Goal: Check status

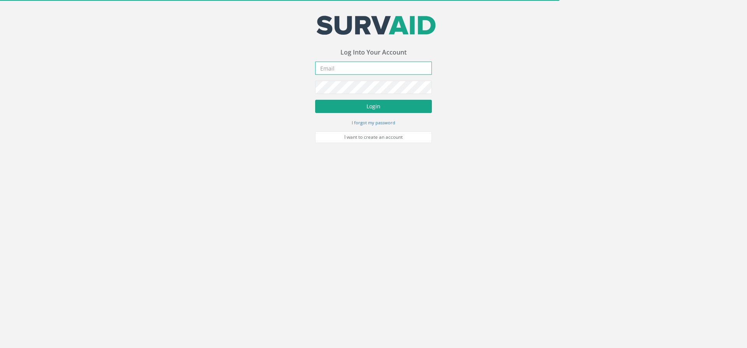
type input "[PERSON_NAME][EMAIL_ADDRESS][PERSON_NAME][DOMAIN_NAME]"
click at [378, 106] on button "Login" at bounding box center [373, 106] width 117 height 13
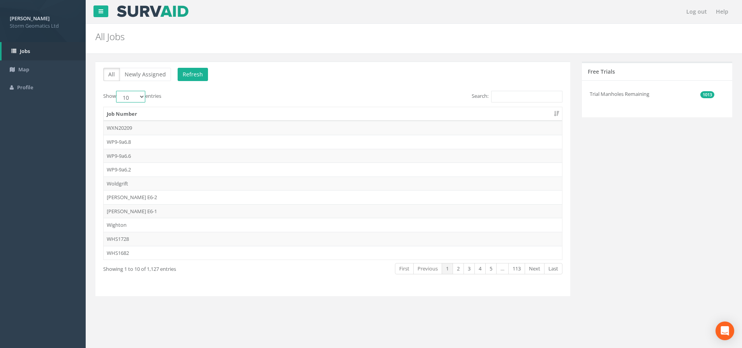
click at [144, 96] on select "10 25 50 100" at bounding box center [130, 97] width 29 height 12
select select "100"
click at [117, 91] on select "10 25 50 100" at bounding box center [130, 97] width 29 height 12
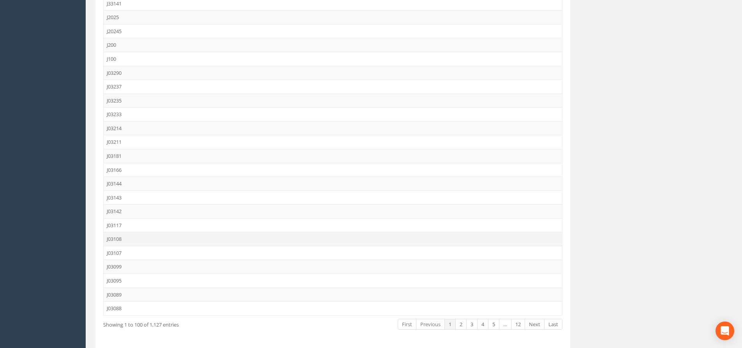
scroll to position [1220, 0]
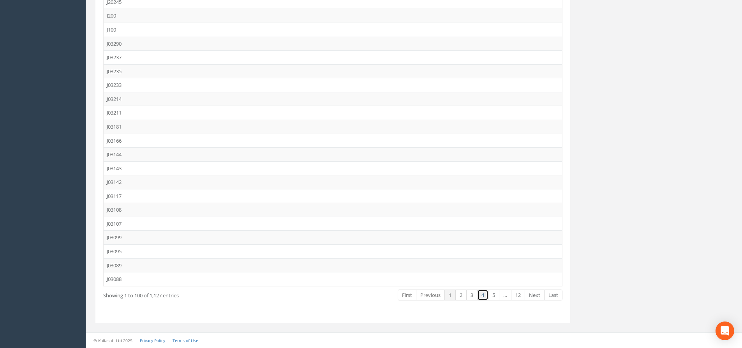
click at [479, 296] on link "4" at bounding box center [482, 294] width 11 height 11
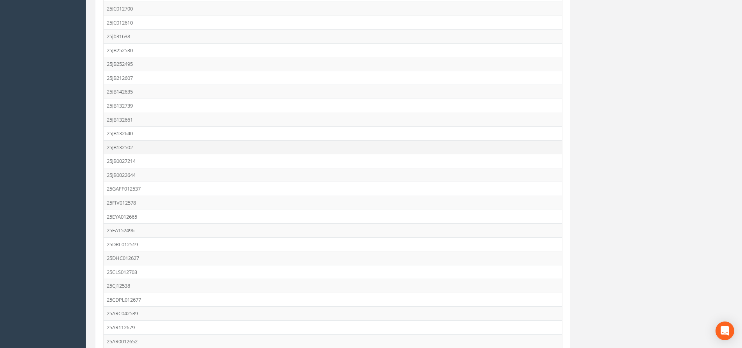
scroll to position [1142, 0]
click at [152, 95] on td "25JB142635" at bounding box center [333, 93] width 458 height 14
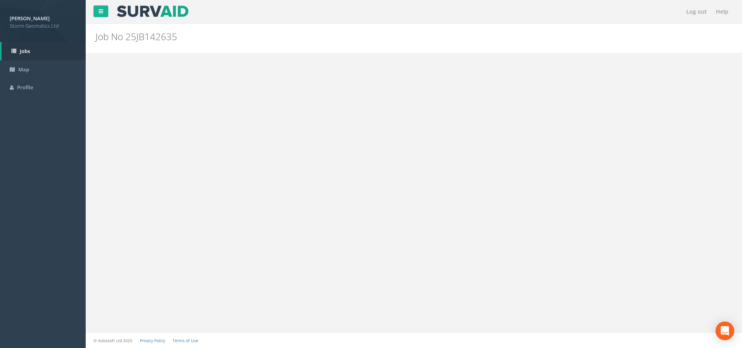
scroll to position [0, 0]
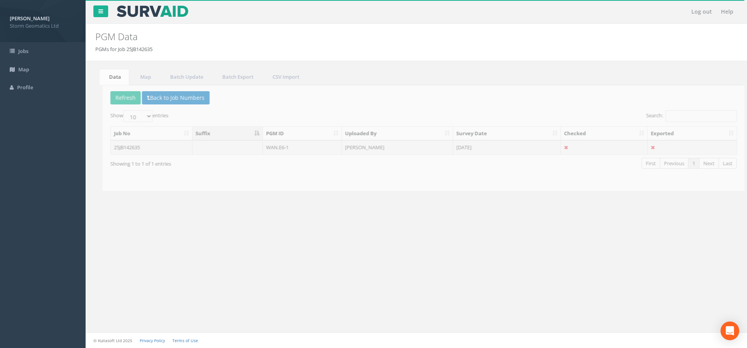
click at [304, 158] on div "Showing 1 to 1 of 1 entries" at bounding box center [230, 162] width 254 height 11
click at [247, 111] on div "Show 10 25 50 100 entries" at bounding box center [257, 117] width 308 height 14
click at [286, 146] on td "WAN.E6-1" at bounding box center [295, 147] width 79 height 14
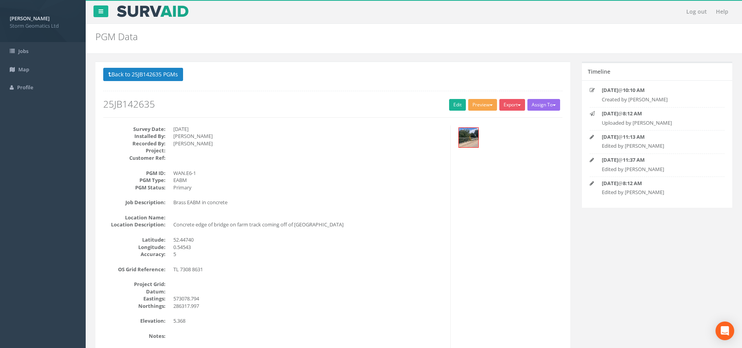
click at [486, 103] on button "Preview" at bounding box center [482, 105] width 29 height 12
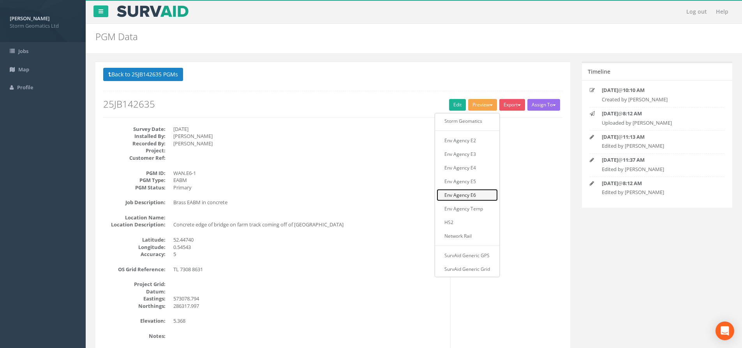
click at [478, 193] on link "Env Agency E6" at bounding box center [466, 195] width 61 height 12
